Goal: Task Accomplishment & Management: Complete application form

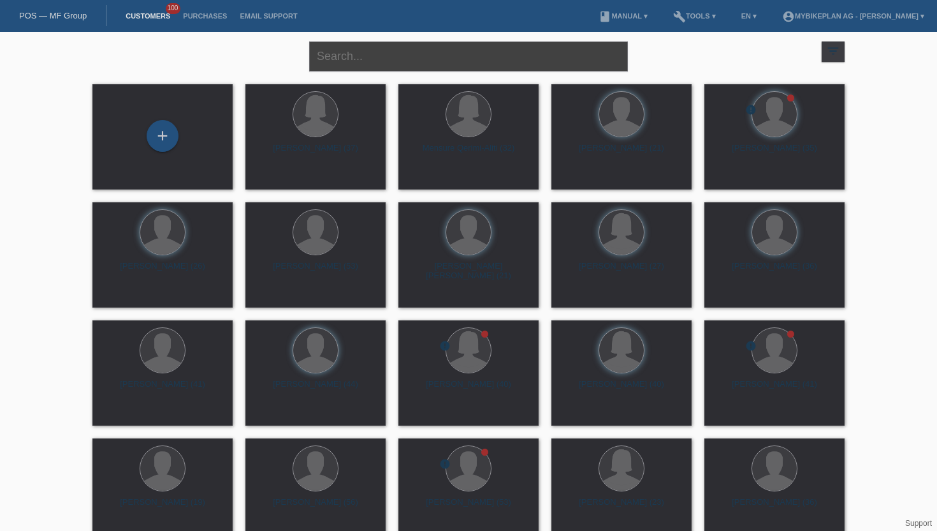
click at [388, 55] on input "text" at bounding box center [468, 56] width 319 height 30
type input "mehlhorn"
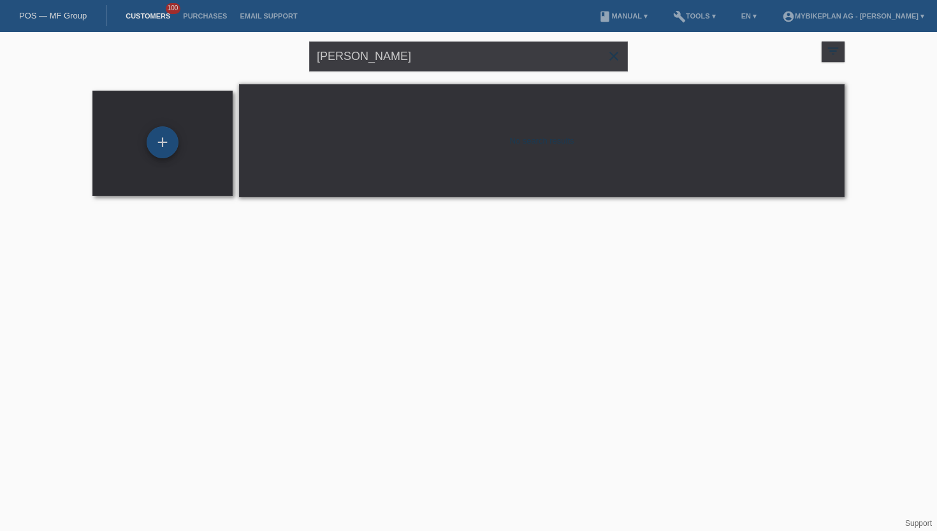
click at [161, 143] on div "+" at bounding box center [163, 142] width 32 height 32
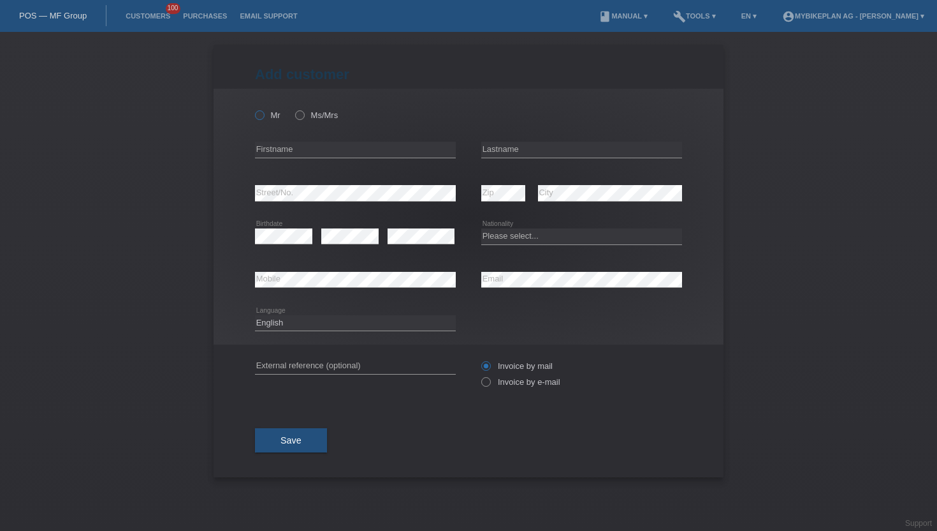
click at [253, 108] on icon at bounding box center [253, 108] width 0 height 0
click at [261, 119] on input "Mr" at bounding box center [259, 114] width 8 height 8
radio input "true"
click at [278, 144] on input "text" at bounding box center [355, 150] width 201 height 16
type input "Jens"
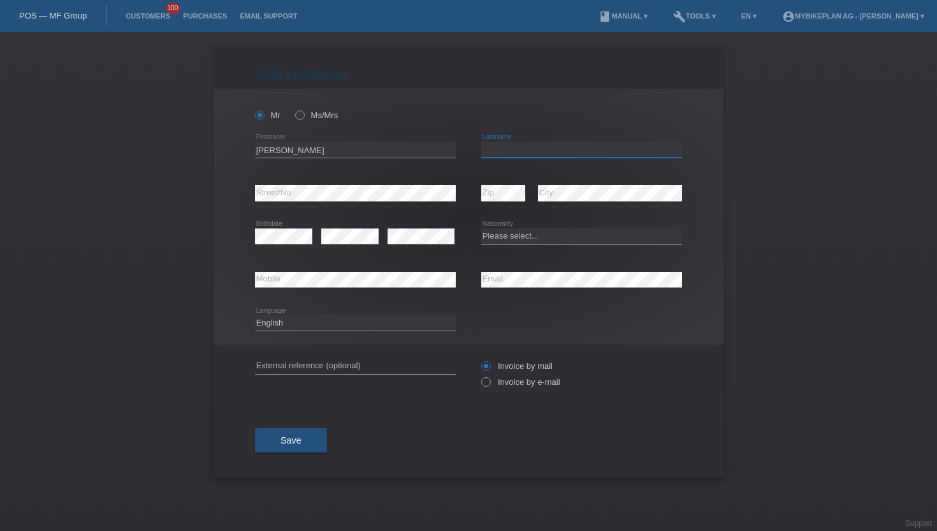
click at [524, 147] on input "text" at bounding box center [581, 150] width 201 height 16
type input "Mehlhorn"
click at [416, 251] on div "error" at bounding box center [421, 236] width 67 height 43
click at [513, 231] on select "Please select... [GEOGRAPHIC_DATA] [GEOGRAPHIC_DATA] [GEOGRAPHIC_DATA] [GEOGRAP…" at bounding box center [581, 235] width 201 height 15
select select "DE"
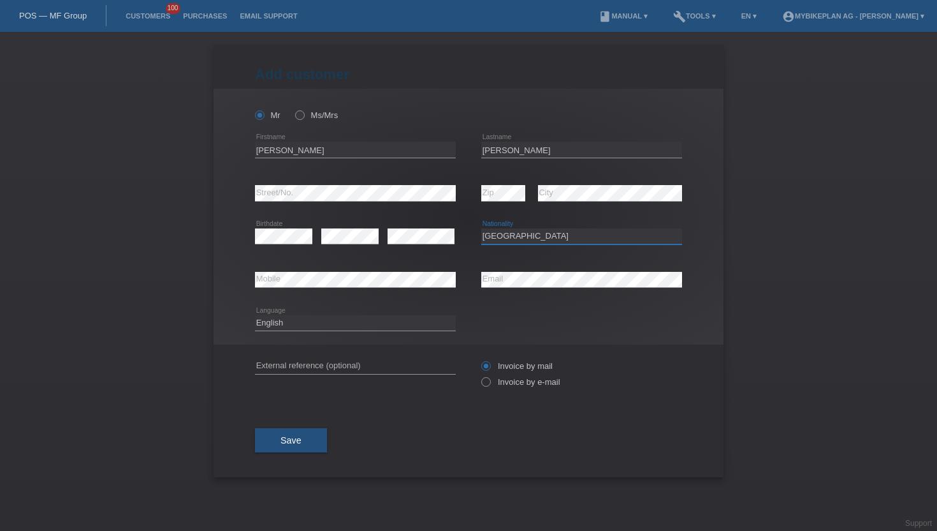
click at [481, 229] on select "Please select... [GEOGRAPHIC_DATA] [GEOGRAPHIC_DATA] [GEOGRAPHIC_DATA] [GEOGRAP…" at bounding box center [581, 235] width 201 height 15
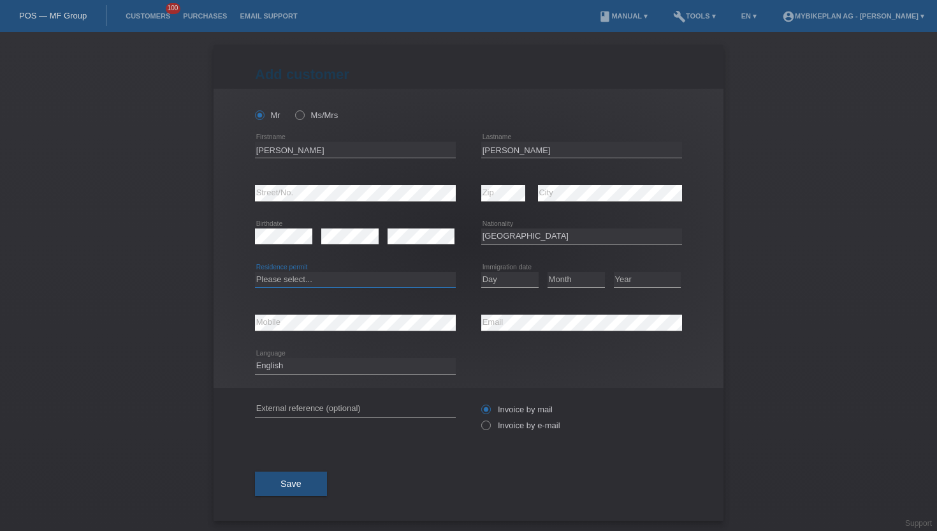
click at [407, 283] on select "Please select... C B B - Refugee status Other" at bounding box center [355, 279] width 201 height 15
select select "B"
click at [255, 272] on select "Please select... C B B - Refugee status Other" at bounding box center [355, 279] width 201 height 15
click at [506, 288] on icon at bounding box center [509, 287] width 57 height 1
click at [506, 284] on select "Day 01 02 03 04 05 06 07 08 09 10 11" at bounding box center [509, 279] width 57 height 15
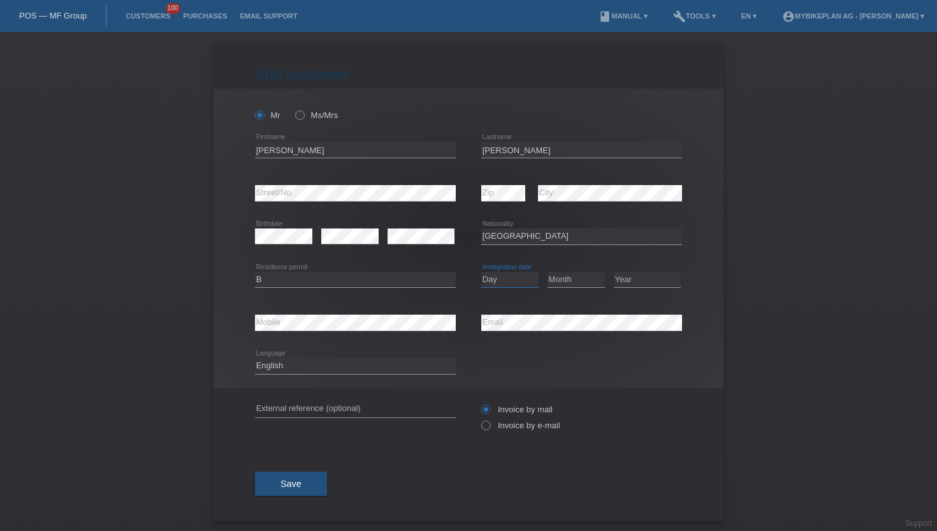
select select "07"
click at [481, 272] on select "Day 01 02 03 04 05 06 07 08 09 10 11" at bounding box center [509, 279] width 57 height 15
click at [564, 283] on select "Month 01 02 03 04 05 06 07 08 09 10 11" at bounding box center [576, 279] width 57 height 15
select select "12"
click at [548, 272] on select "Month 01 02 03 04 05 06 07 08 09 10 11" at bounding box center [576, 279] width 57 height 15
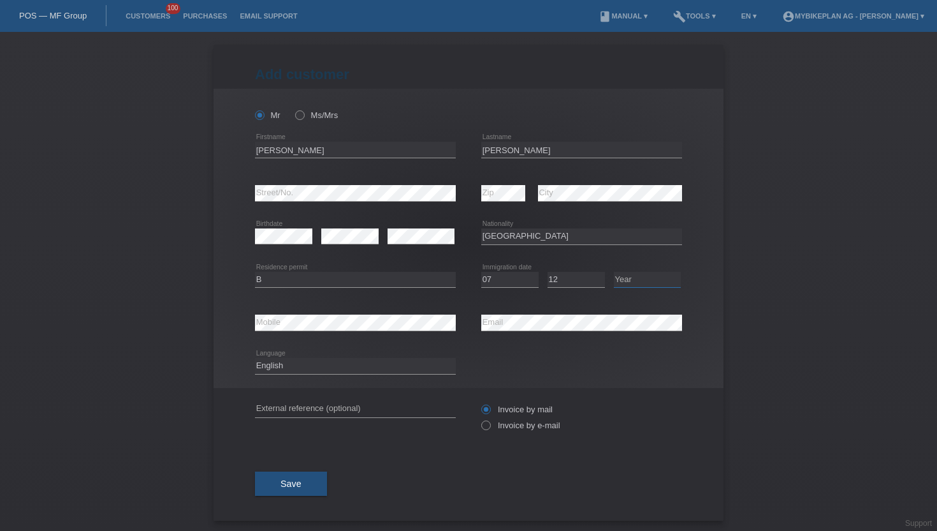
click at [631, 283] on select "Year 2025 2024 2023 2022 2021 2020 2019 2018 2017 2016 2015 2014 2013 2012 2011…" at bounding box center [647, 279] width 67 height 15
select select "2023"
click at [614, 272] on select "Year 2025 2024 2023 2022 2021 2020 2019 2018 2017 2016 2015 2014 2013 2012 2011…" at bounding box center [647, 279] width 67 height 15
click at [358, 368] on select "Deutsch Français Italiano English" at bounding box center [355, 365] width 201 height 15
select select "de"
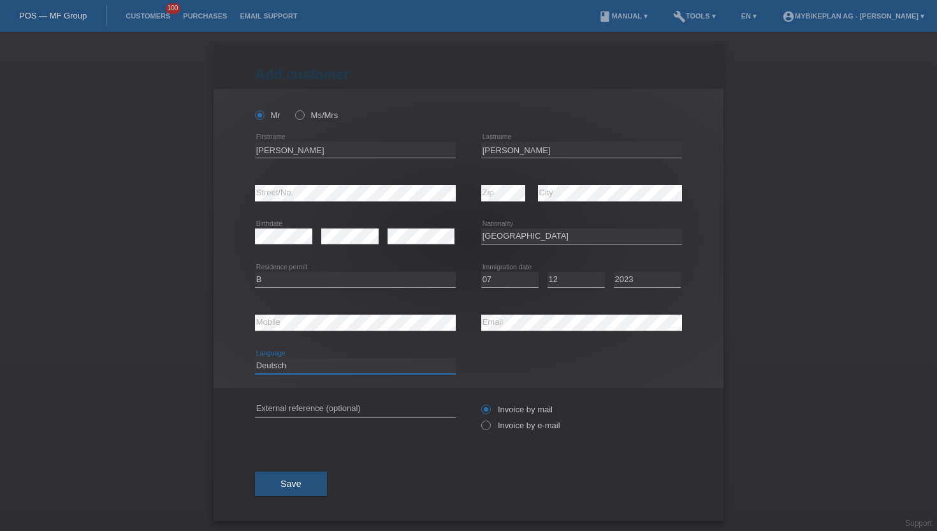
click at [255, 358] on select "Deutsch Français Italiano English" at bounding box center [355, 365] width 201 height 15
click at [499, 427] on label "Invoice by e-mail" at bounding box center [520, 425] width 79 height 10
click at [490, 427] on input "Invoice by e-mail" at bounding box center [485, 428] width 8 height 16
radio input "true"
click at [299, 483] on span "Save" at bounding box center [291, 483] width 21 height 10
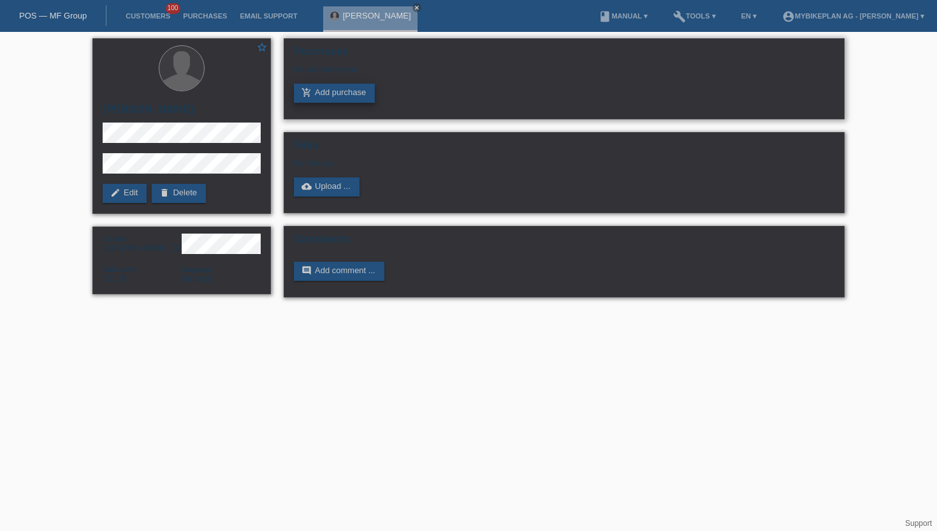
click at [355, 92] on link "add_shopping_cart Add purchase" at bounding box center [334, 93] width 81 height 19
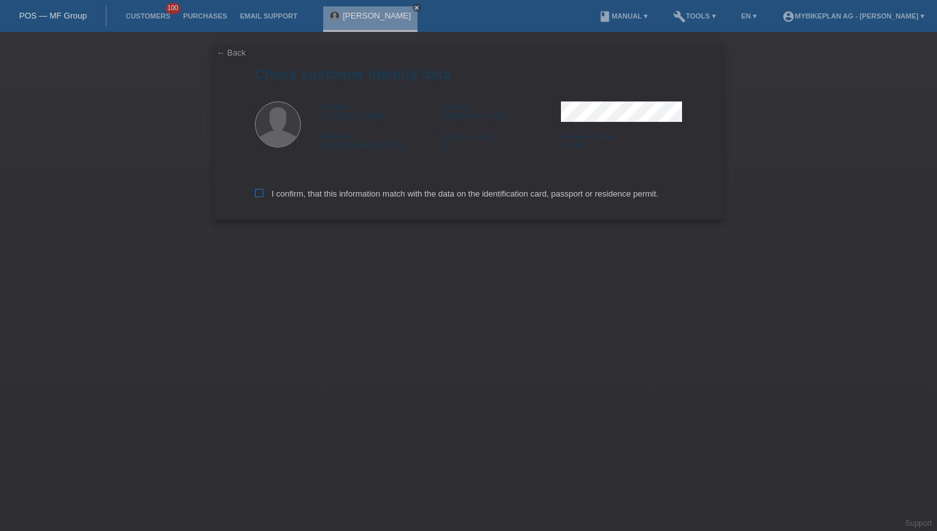
click at [302, 198] on label "I confirm, that this information match with the data on the identification card…" at bounding box center [457, 194] width 404 height 10
click at [263, 197] on input "I confirm, that this information match with the data on the identification card…" at bounding box center [259, 193] width 8 height 8
checkbox input "true"
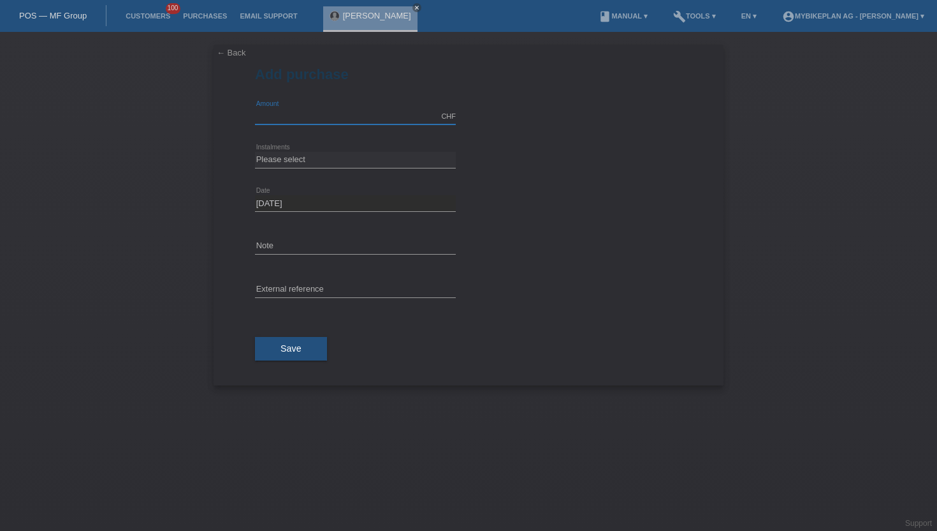
click at [297, 115] on input "text" at bounding box center [355, 116] width 201 height 16
click at [297, 115] on input "429" at bounding box center [355, 116] width 201 height 16
type input "4299.00"
click at [262, 157] on select "Please select 6 instalments 12 instalments 18 instalments 24 instalments 36 ins…" at bounding box center [355, 159] width 201 height 15
select select "488"
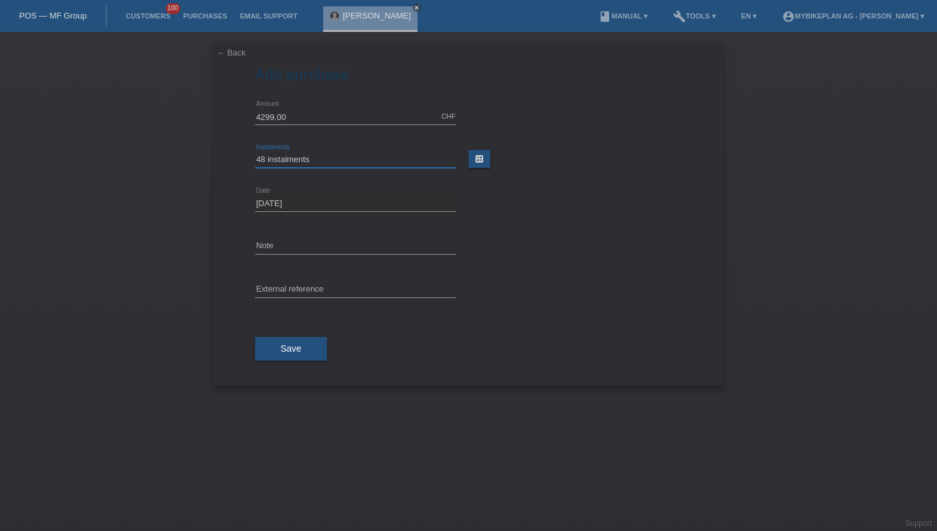
click at [255, 152] on select "Please select 6 instalments 12 instalments 18 instalments 24 instalments 36 ins…" at bounding box center [355, 159] width 201 height 15
click at [295, 288] on input "text" at bounding box center [355, 290] width 201 height 16
paste input "45076649809"
type input "45076649809"
click at [287, 349] on span "Save" at bounding box center [291, 348] width 21 height 10
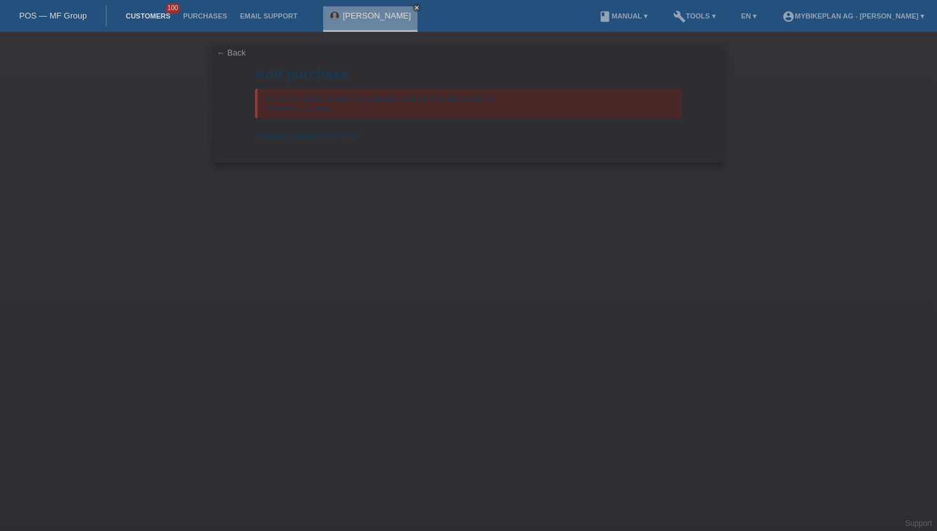
click at [146, 13] on link "Customers" at bounding box center [147, 16] width 57 height 8
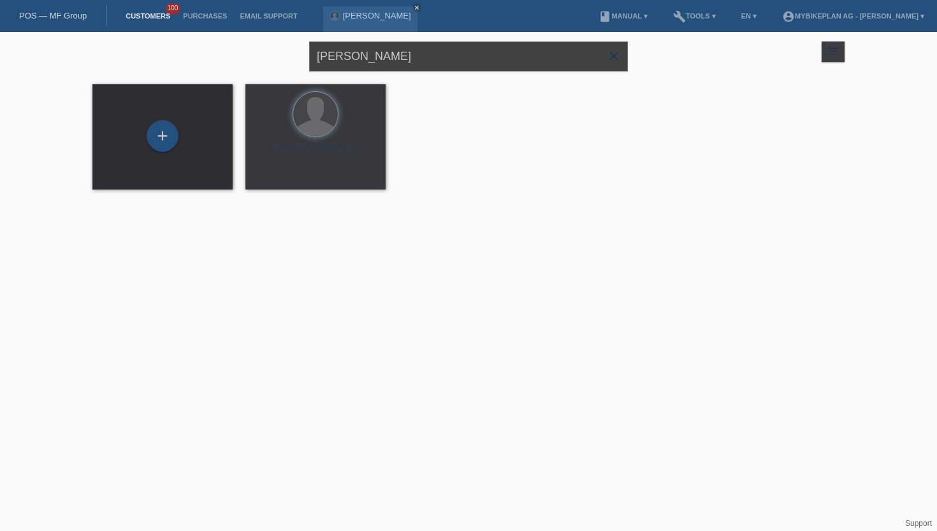
click at [367, 64] on input "[PERSON_NAME]" at bounding box center [468, 56] width 319 height 30
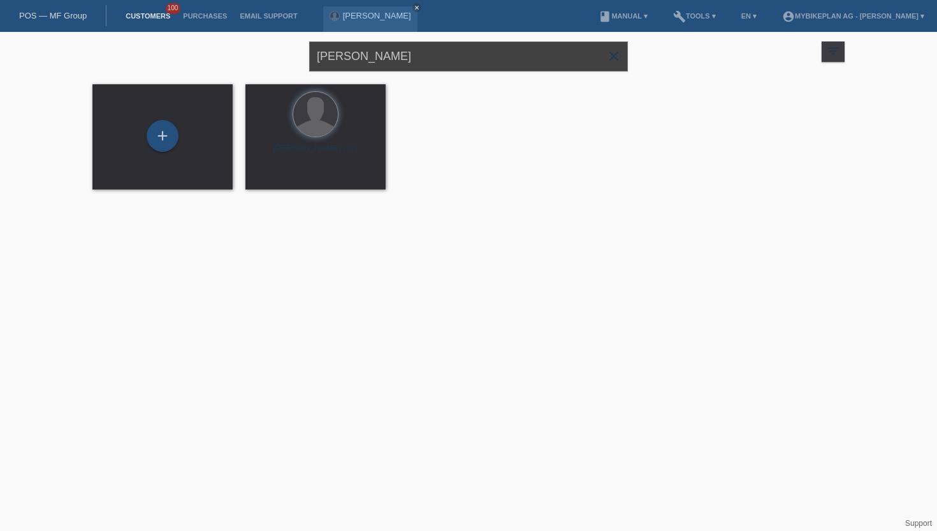
click at [367, 64] on input "[PERSON_NAME]" at bounding box center [468, 56] width 319 height 30
click at [367, 64] on input "Waldemar gerdt" at bounding box center [468, 56] width 319 height 30
type input "Waldemar gerdt"
click at [173, 136] on div "+" at bounding box center [162, 136] width 31 height 22
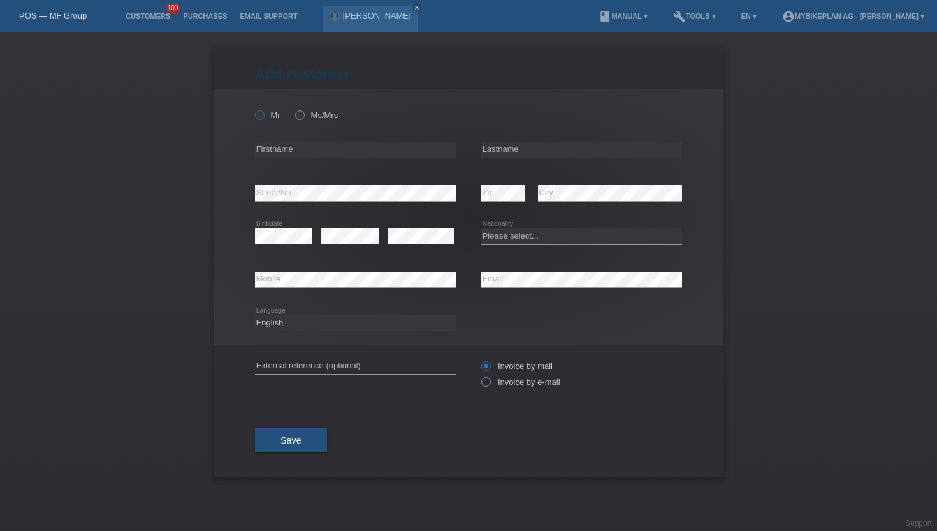
click at [253, 108] on icon at bounding box center [253, 108] width 0 height 0
click at [259, 114] on input "Mr" at bounding box center [259, 114] width 8 height 8
radio input "true"
click at [279, 145] on input "text" at bounding box center [355, 150] width 201 height 16
type input "Waldemar"
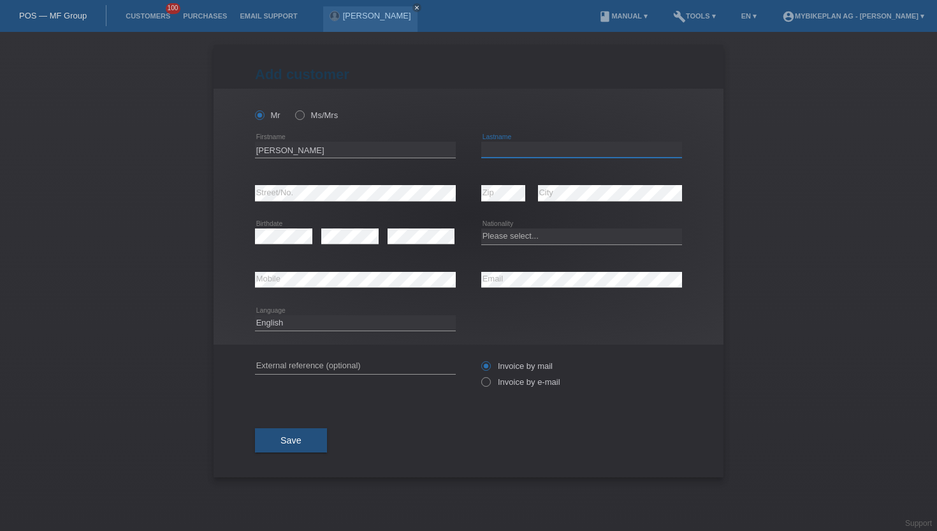
click at [498, 155] on input "text" at bounding box center [581, 150] width 201 height 16
type input "Gerdt"
click at [284, 247] on div "error Birthdate" at bounding box center [283, 236] width 57 height 43
click at [544, 234] on select "Please select... Switzerland Austria Germany Liechtenstein ------------ Afghani…" at bounding box center [581, 235] width 201 height 15
click at [614, 241] on select "Please select... Switzerland Austria Germany Liechtenstein ------------ Afghani…" at bounding box center [581, 235] width 201 height 15
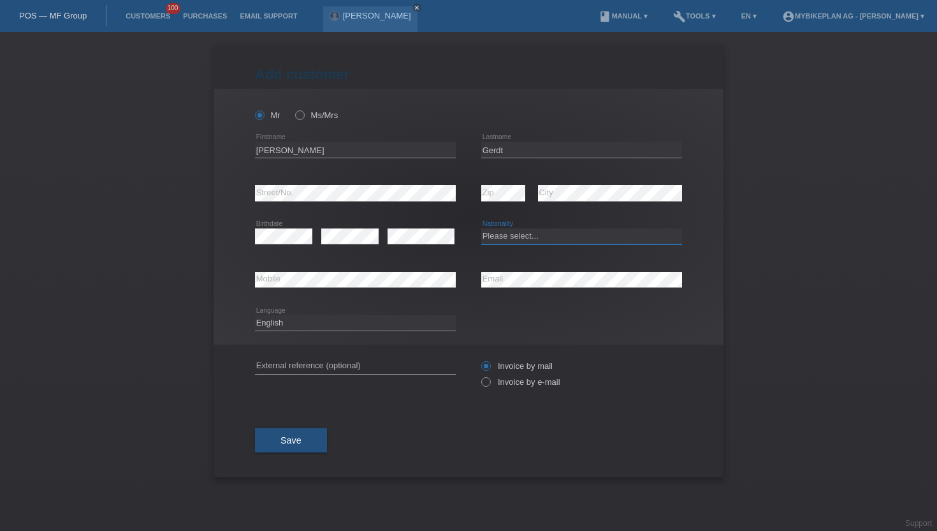
select select "DE"
click at [481, 229] on select "Please select... Switzerland Austria Germany Liechtenstein ------------ Afghani…" at bounding box center [581, 235] width 201 height 15
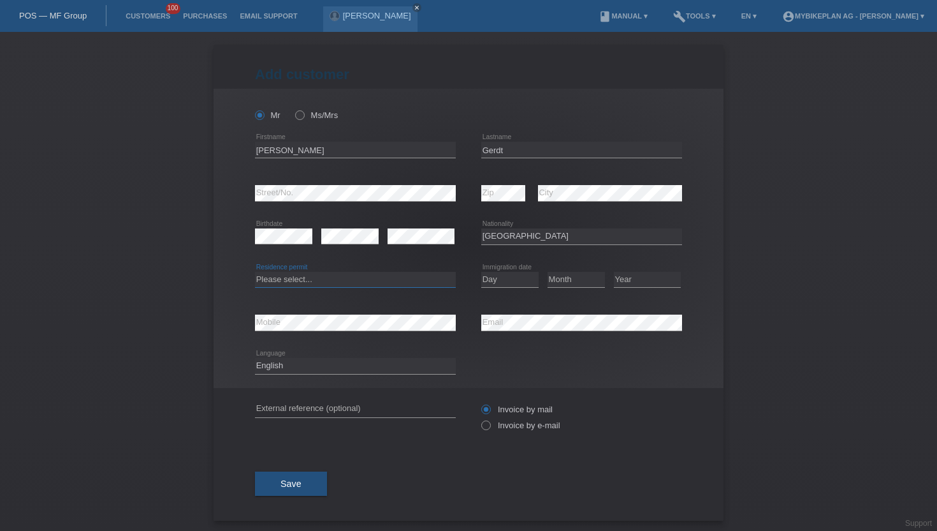
click at [332, 278] on select "Please select... C B B - Refugee status Other" at bounding box center [355, 279] width 201 height 15
select select "C"
click at [255, 272] on select "Please select... C B B - Refugee status Other" at bounding box center [355, 279] width 201 height 15
click at [499, 279] on select "Day 01 02 03 04 05 06 07 08 09 10 11" at bounding box center [509, 279] width 57 height 15
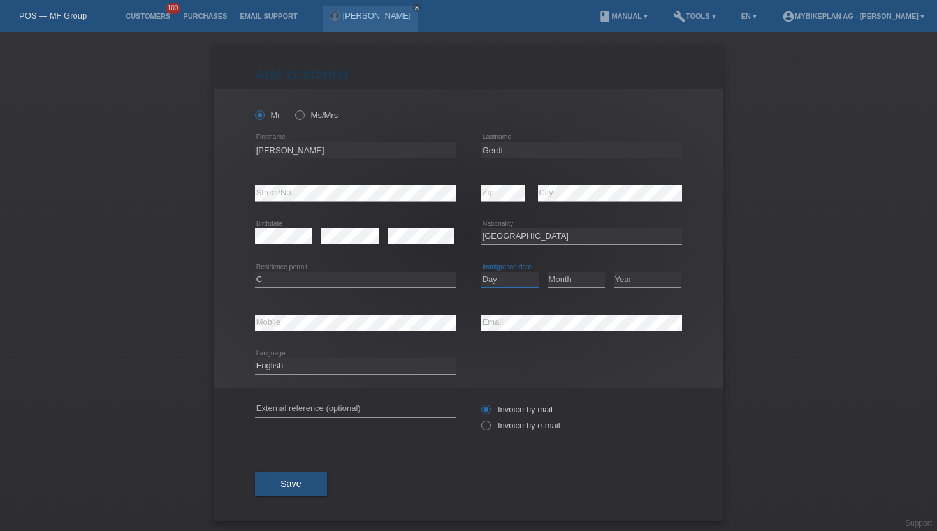
click at [499, 279] on select "Day 01 02 03 04 05 06 07 08 09 10 11" at bounding box center [509, 279] width 57 height 15
select select "16"
click at [481, 272] on select "Day 01 02 03 04 05 06 07 08 09 10 11" at bounding box center [509, 279] width 57 height 15
click at [575, 284] on select "Month 01 02 03 04 05 06 07 08 09 10 11" at bounding box center [576, 279] width 57 height 15
select select "10"
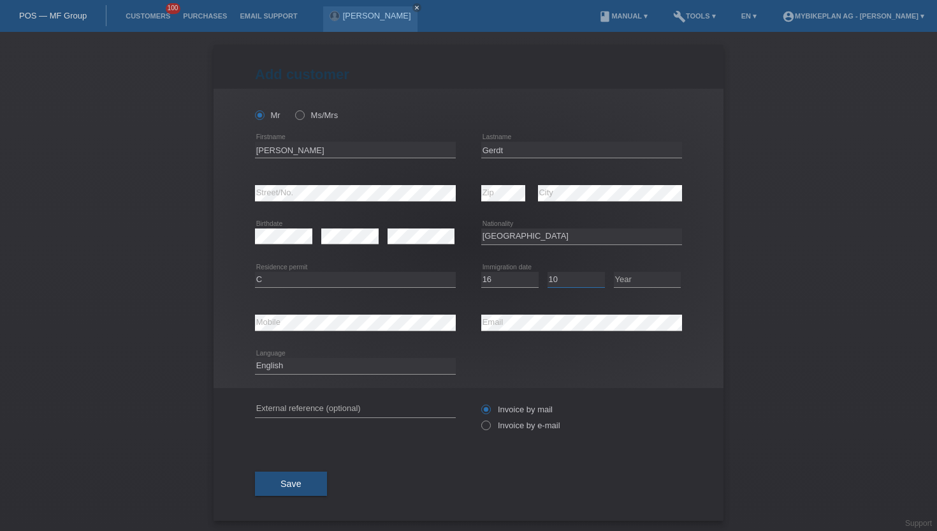
click at [548, 272] on select "Month 01 02 03 04 05 06 07 08 09 10 11" at bounding box center [576, 279] width 57 height 15
click at [631, 286] on select "Year 2025 2024 2023 2022 2021 2020 2019 2018 2017 2016 2015 2014 2013 2012 2011…" at bounding box center [647, 279] width 67 height 15
select select "2019"
click at [614, 272] on select "Year 2025 2024 2023 2022 2021 2020 2019 2018 2017 2016 2015 2014 2013 2012 2011…" at bounding box center [647, 279] width 67 height 15
click at [411, 369] on select "Deutsch Français Italiano English" at bounding box center [355, 365] width 201 height 15
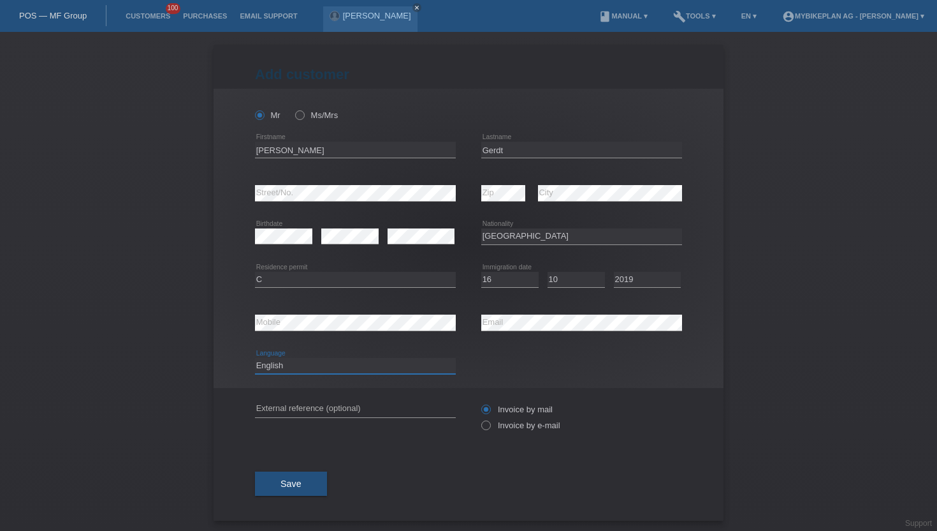
select select "de"
click at [255, 358] on select "Deutsch Français Italiano English" at bounding box center [355, 365] width 201 height 15
click at [494, 426] on label "Invoice by e-mail" at bounding box center [520, 425] width 79 height 10
click at [490, 426] on input "Invoice by e-mail" at bounding box center [485, 428] width 8 height 16
radio input "true"
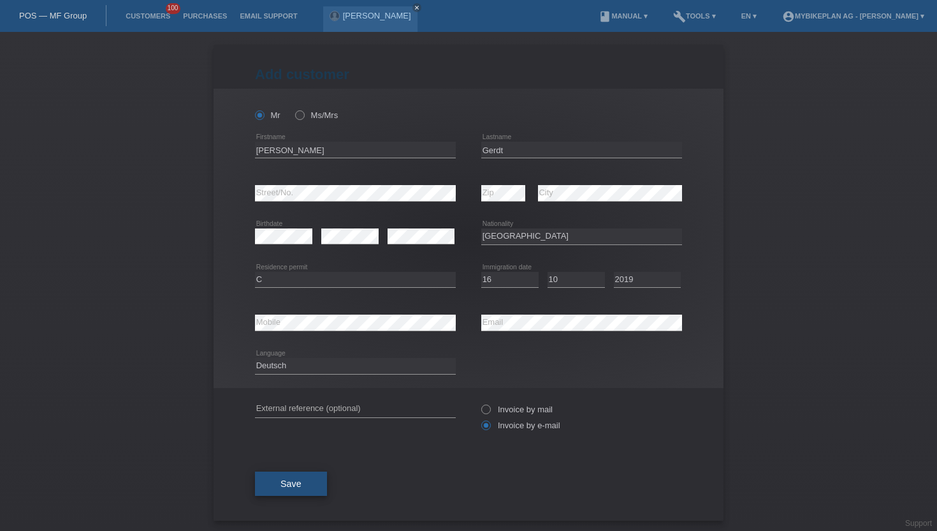
click at [294, 485] on span "Save" at bounding box center [291, 483] width 21 height 10
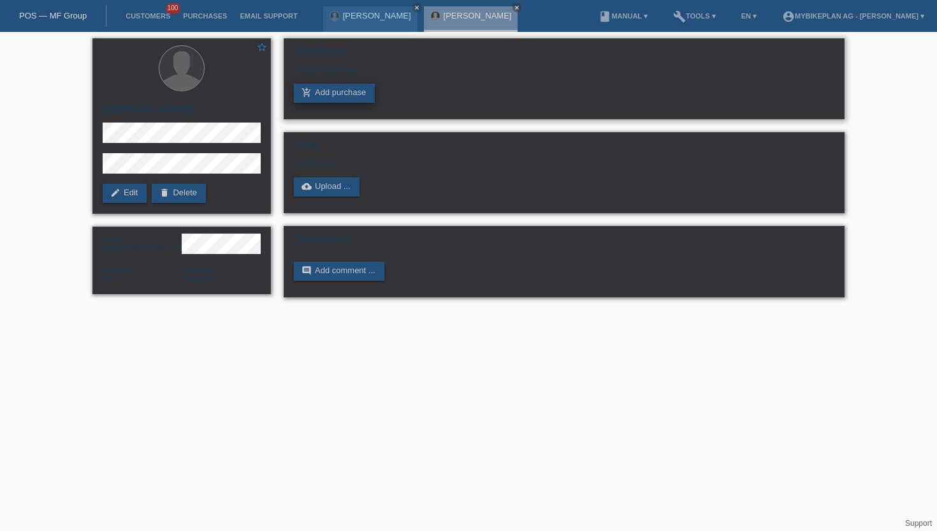
click at [353, 87] on link "add_shopping_cart Add purchase" at bounding box center [334, 93] width 81 height 19
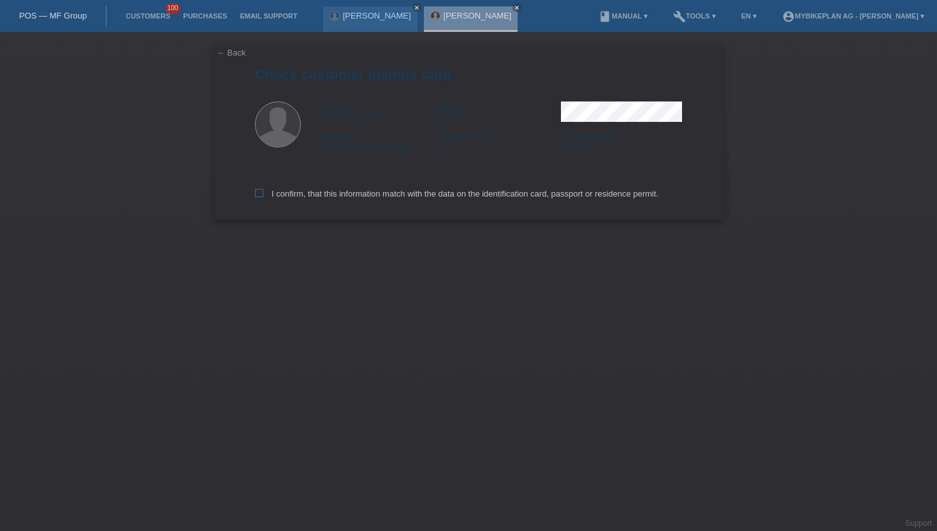
click at [311, 196] on label "I confirm, that this information match with the data on the identification card…" at bounding box center [457, 194] width 404 height 10
click at [263, 196] on input "I confirm, that this information match with the data on the identification card…" at bounding box center [259, 193] width 8 height 8
checkbox input "true"
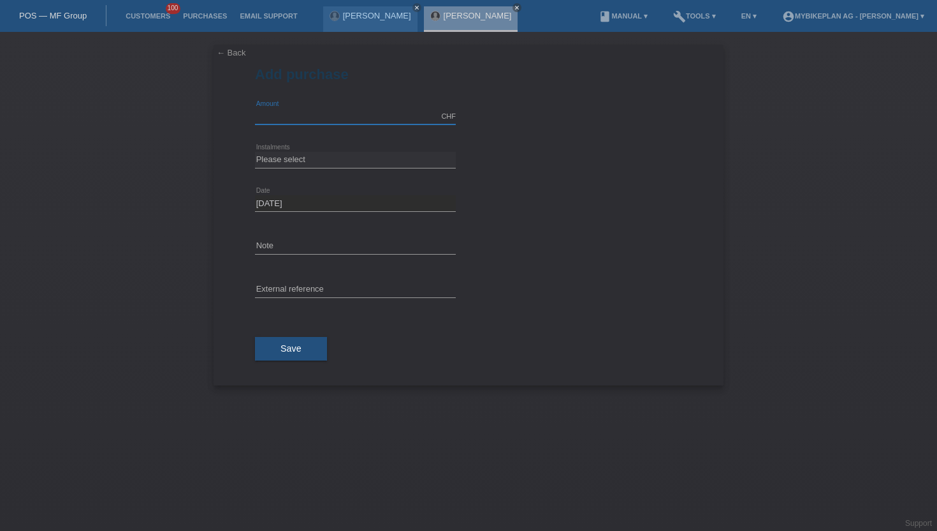
click at [317, 119] on input "text" at bounding box center [355, 116] width 201 height 16
type input "4499.00"
click at [279, 159] on select "Please select 6 instalments 12 instalments 18 instalments 24 instalments 36 ins…" at bounding box center [355, 159] width 201 height 15
select select "487"
click at [255, 152] on select "Please select 6 instalments 12 instalments 18 instalments 24 instalments 36 ins…" at bounding box center [355, 159] width 201 height 15
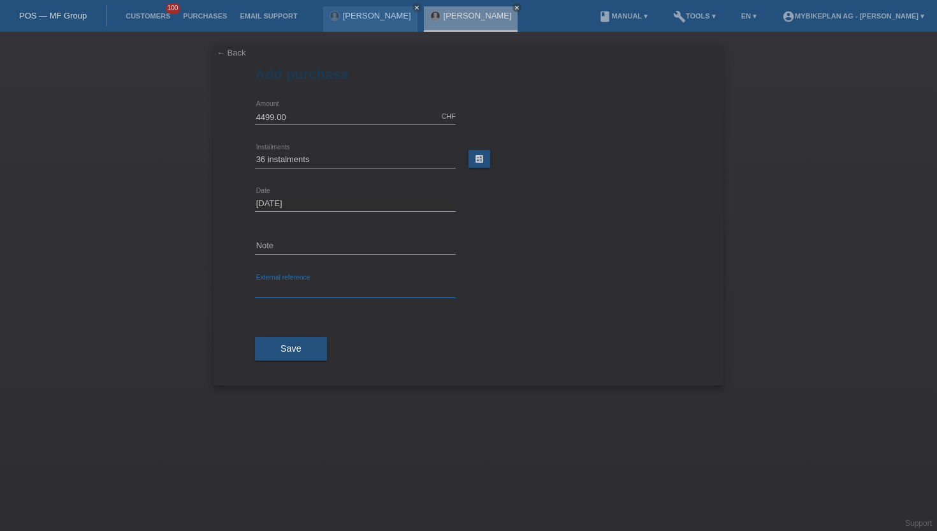
click at [281, 290] on input "text" at bounding box center [355, 290] width 201 height 16
paste input "45082361881"
type input "45082361881"
click at [274, 349] on button "Save" at bounding box center [291, 349] width 72 height 24
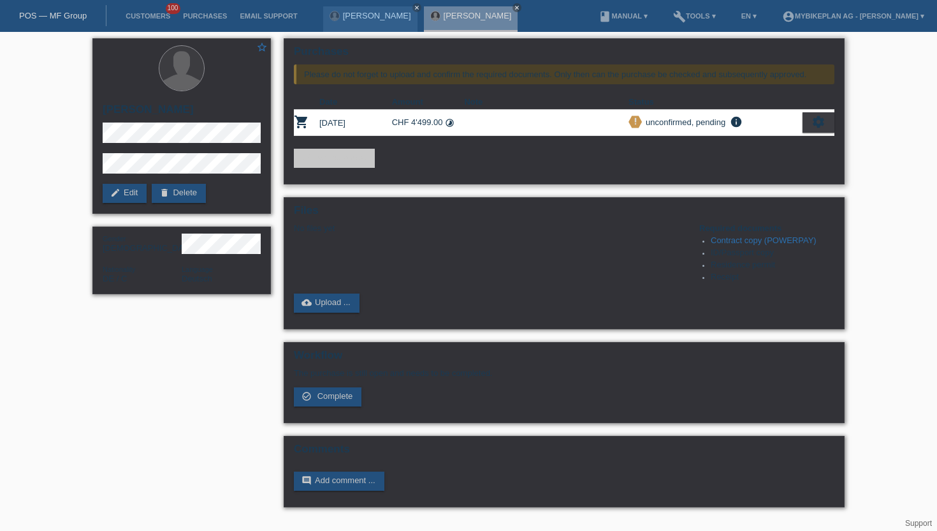
click at [816, 122] on icon "settings" at bounding box center [819, 122] width 14 height 14
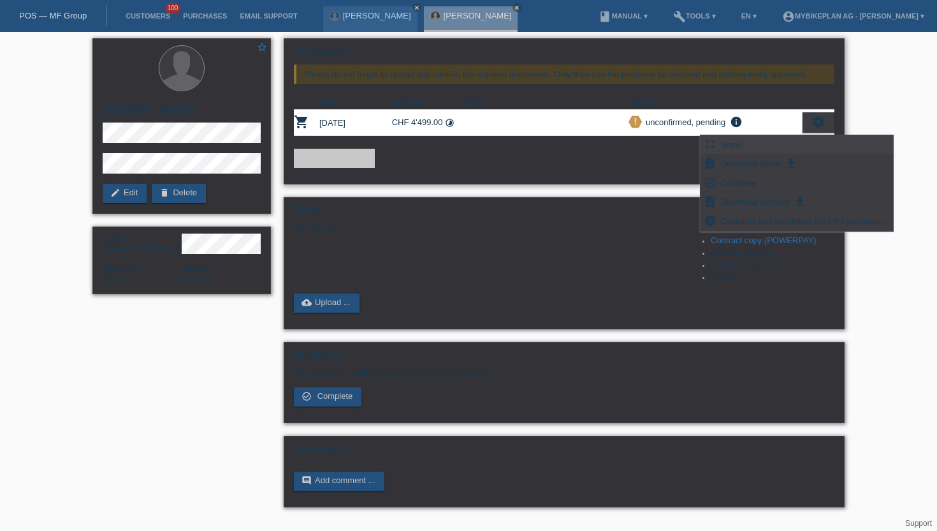
click at [780, 140] on div "fullscreen Show" at bounding box center [797, 144] width 193 height 19
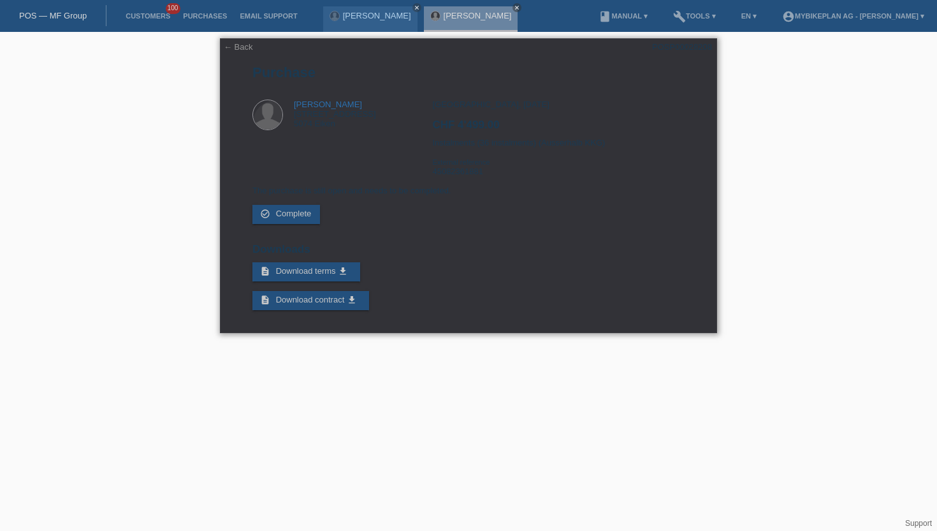
click at [683, 45] on div "POSP00028208" at bounding box center [682, 47] width 60 height 10
copy div "POSP00028208"
click at [460, 175] on div "[GEOGRAPHIC_DATA], [DATE] CHF 4'499.00 Instalments (36 instalments) (Ausserhalb…" at bounding box center [558, 142] width 252 height 86
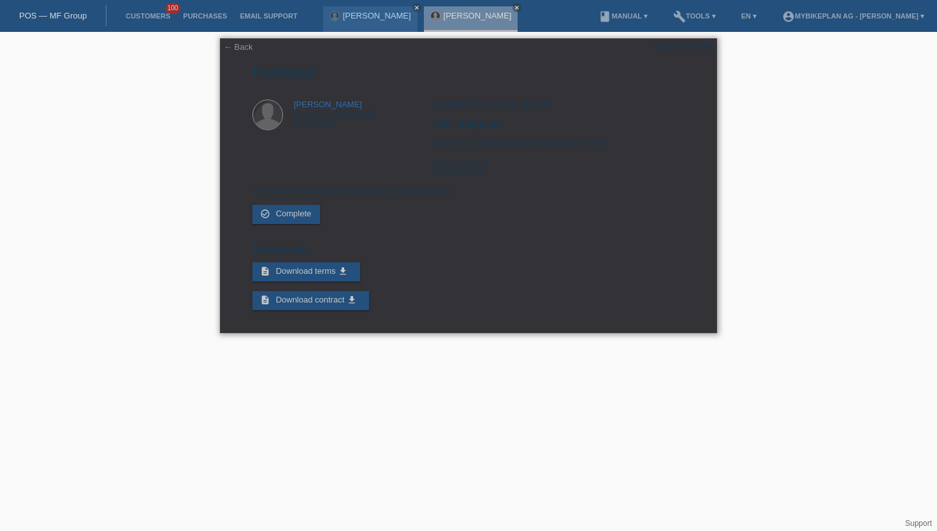
copy div "45082361881"
click at [309, 195] on p "The purchase is still open and needs to be completed." at bounding box center [469, 191] width 432 height 10
click at [156, 16] on link "Customers" at bounding box center [147, 16] width 57 height 8
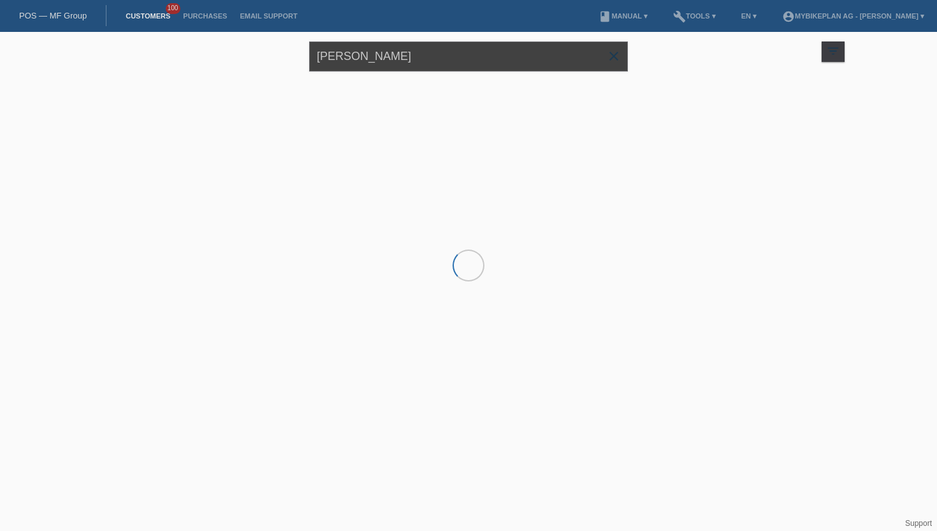
click at [349, 59] on input "Waldemar gerdt" at bounding box center [468, 56] width 319 height 30
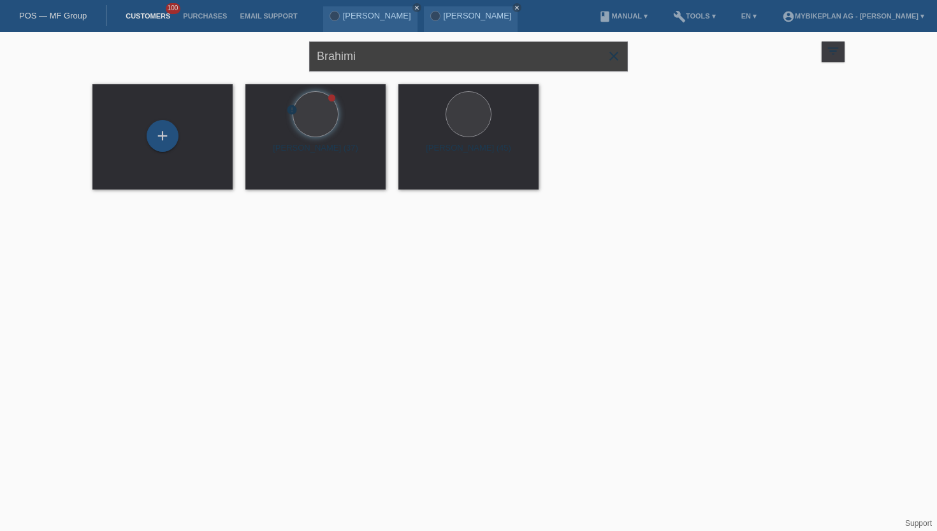
type input "Brahimi"
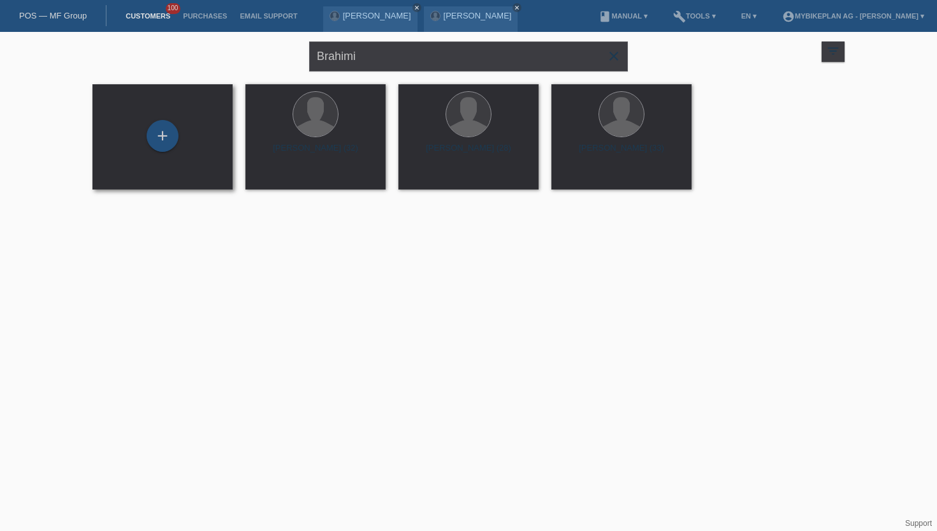
click at [160, 152] on div "+" at bounding box center [163, 137] width 120 height 34
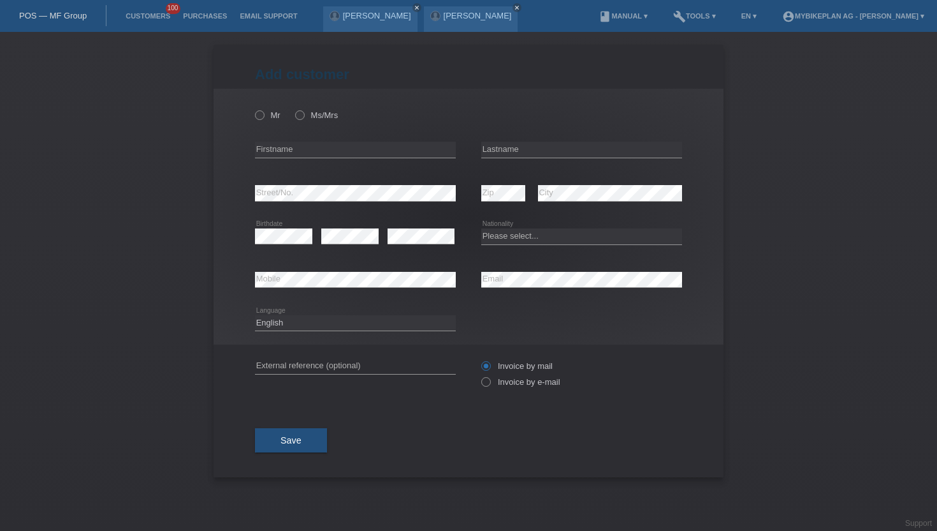
click at [325, 109] on div "Mr Ms/Mrs" at bounding box center [355, 115] width 201 height 26
click at [316, 114] on label "Ms/Mrs" at bounding box center [316, 115] width 43 height 10
click at [304, 114] on input "Ms/Mrs" at bounding box center [299, 114] width 8 height 8
radio input "true"
click at [283, 148] on input "text" at bounding box center [355, 150] width 201 height 16
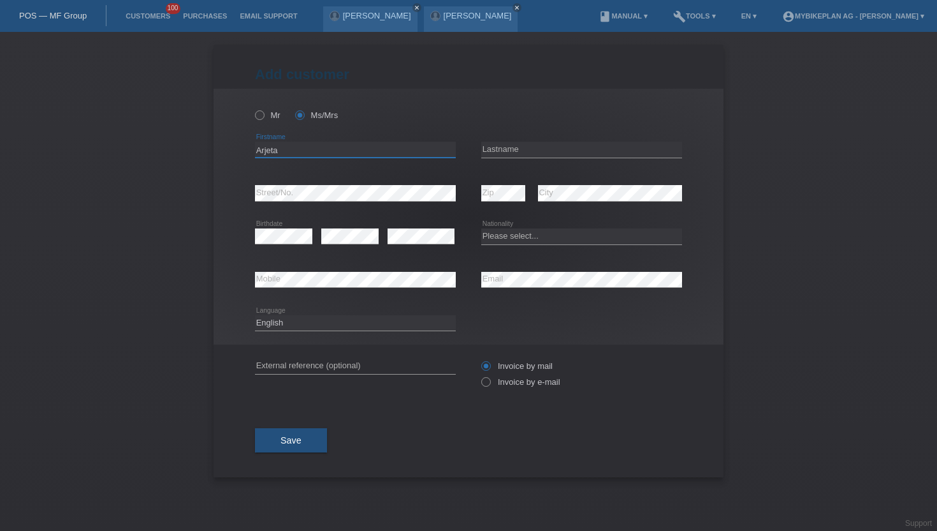
type input "Arjeta"
click at [602, 143] on input "text" at bounding box center [581, 150] width 201 height 16
type input "Brahimi"
click at [549, 245] on icon at bounding box center [581, 244] width 201 height 1
click at [550, 233] on select "Please select... Switzerland Austria Germany Liechtenstein ------------ Afghani…" at bounding box center [581, 235] width 201 height 15
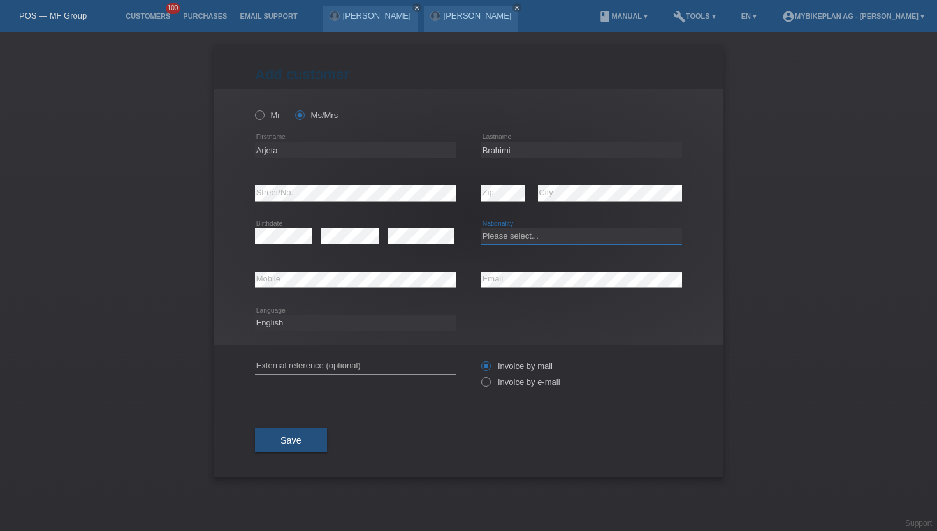
select select "CH"
click at [481, 229] on select "Please select... Switzerland Austria Germany Liechtenstein ------------ Afghani…" at bounding box center [581, 235] width 201 height 15
click at [419, 320] on select "Deutsch Français Italiano English" at bounding box center [355, 322] width 201 height 15
select select "de"
click at [255, 315] on select "Deutsch Français Italiano English" at bounding box center [355, 322] width 201 height 15
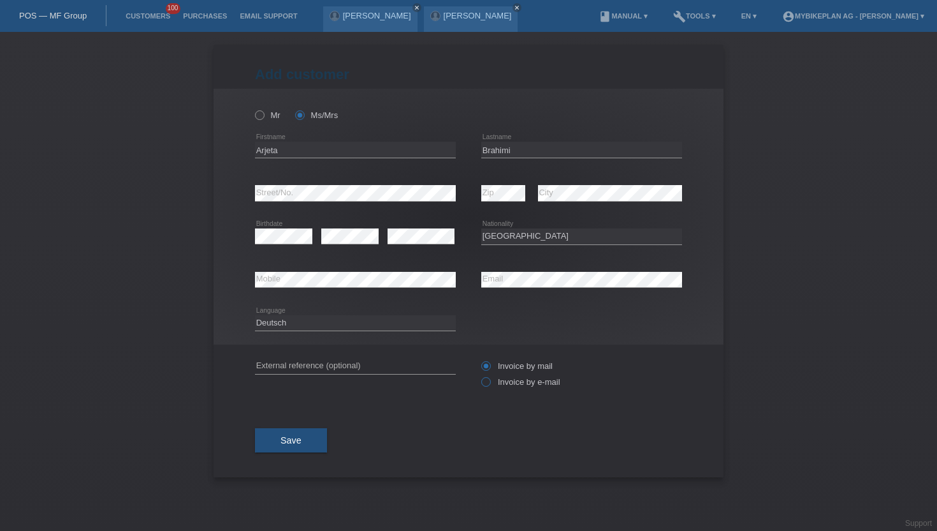
click at [497, 381] on label "Invoice by e-mail" at bounding box center [520, 382] width 79 height 10
click at [490, 381] on input "Invoice by e-mail" at bounding box center [485, 385] width 8 height 16
radio input "true"
click at [285, 440] on span "Save" at bounding box center [291, 440] width 21 height 10
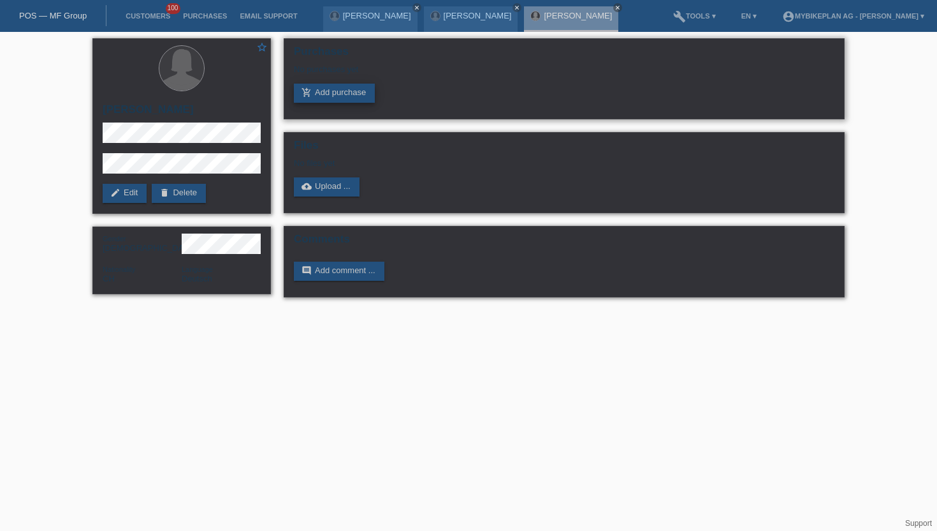
click at [344, 92] on link "add_shopping_cart Add purchase" at bounding box center [334, 93] width 81 height 19
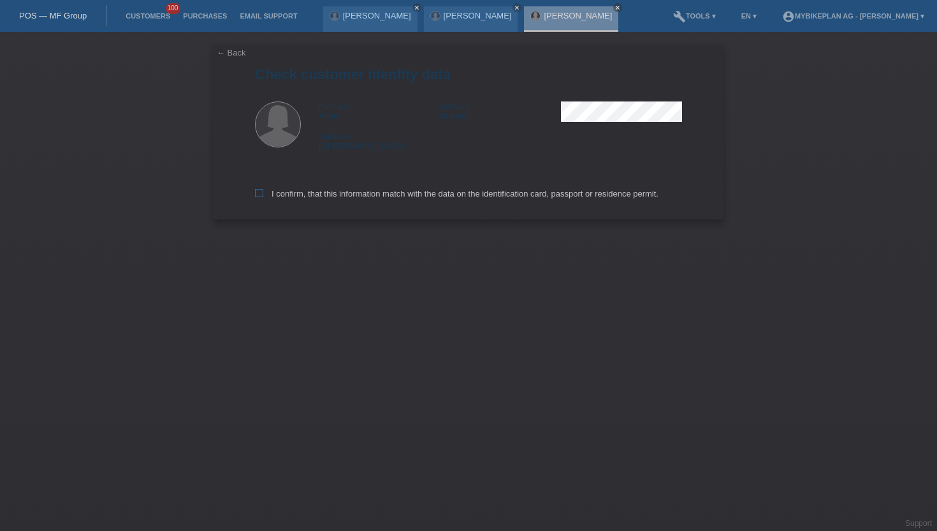
click at [293, 194] on label "I confirm, that this information match with the data on the identification card…" at bounding box center [457, 194] width 404 height 10
click at [263, 194] on input "I confirm, that this information match with the data on the identification card…" at bounding box center [259, 193] width 8 height 8
checkbox input "true"
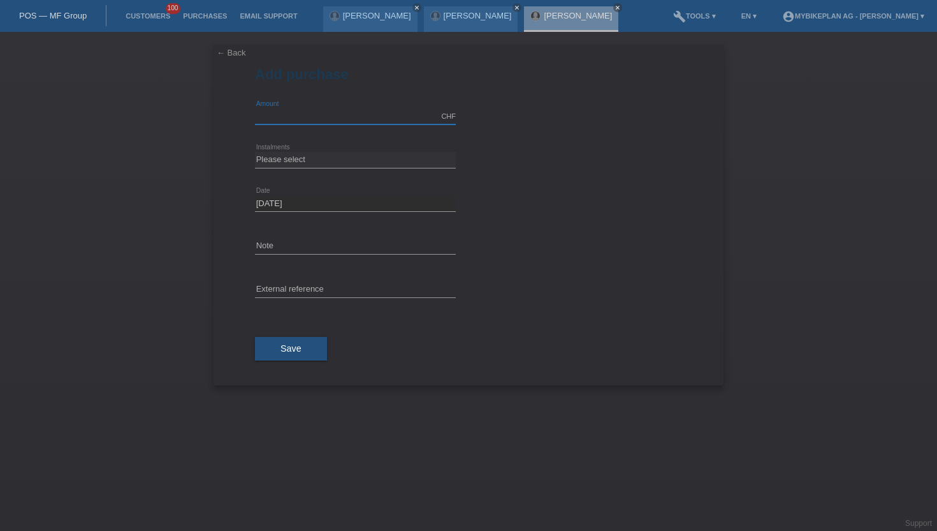
click at [292, 115] on input "text" at bounding box center [355, 116] width 201 height 16
type input "6499.00"
click at [286, 166] on select "Please select 6 instalments 12 instalments 18 instalments 24 instalments 36 ins…" at bounding box center [355, 159] width 201 height 15
select select "488"
click at [255, 152] on select "Please select 6 instalments 12 instalments 18 instalments 24 instalments 36 ins…" at bounding box center [355, 159] width 201 height 15
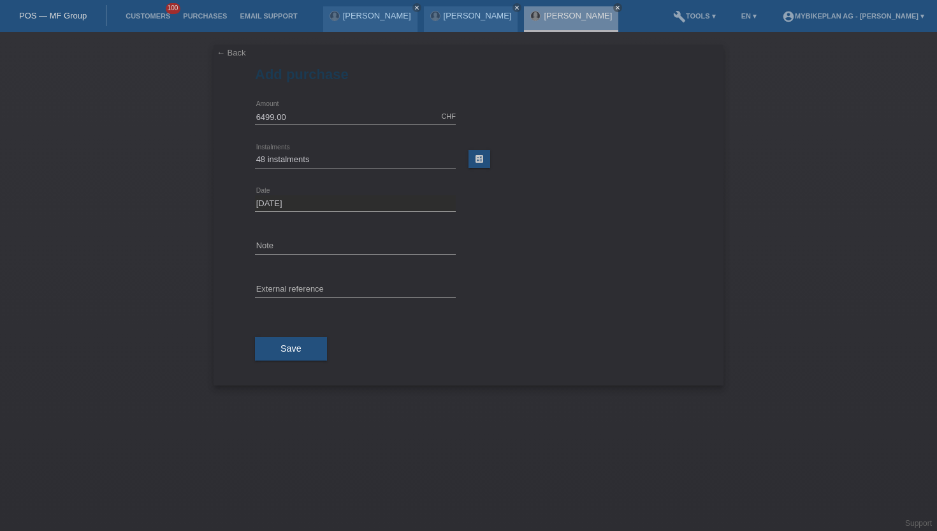
click at [277, 279] on div "error External reference" at bounding box center [355, 289] width 201 height 43
click at [274, 295] on input "text" at bounding box center [355, 290] width 201 height 16
paste input "45092985366"
type input "45092985366"
click at [280, 366] on div "Save" at bounding box center [468, 349] width 427 height 74
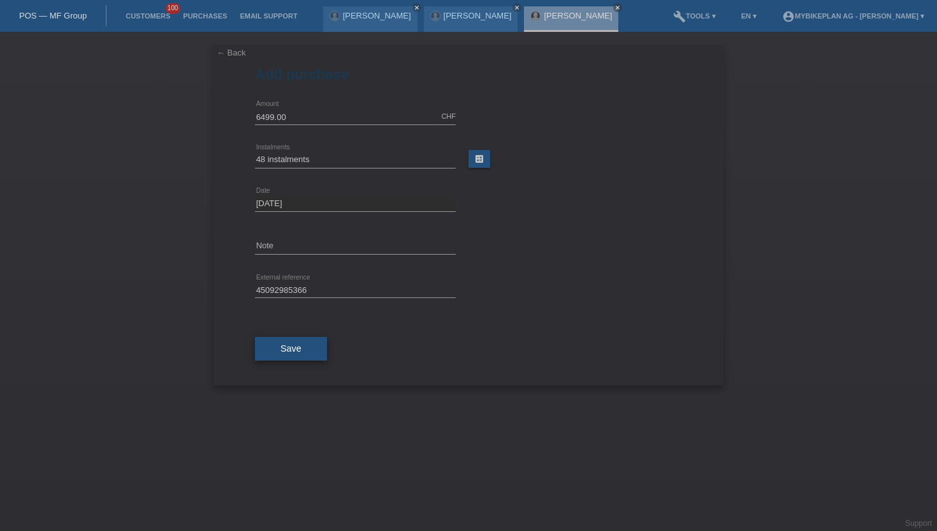
click at [283, 357] on button "Save" at bounding box center [291, 349] width 72 height 24
